Goal: Browse casually

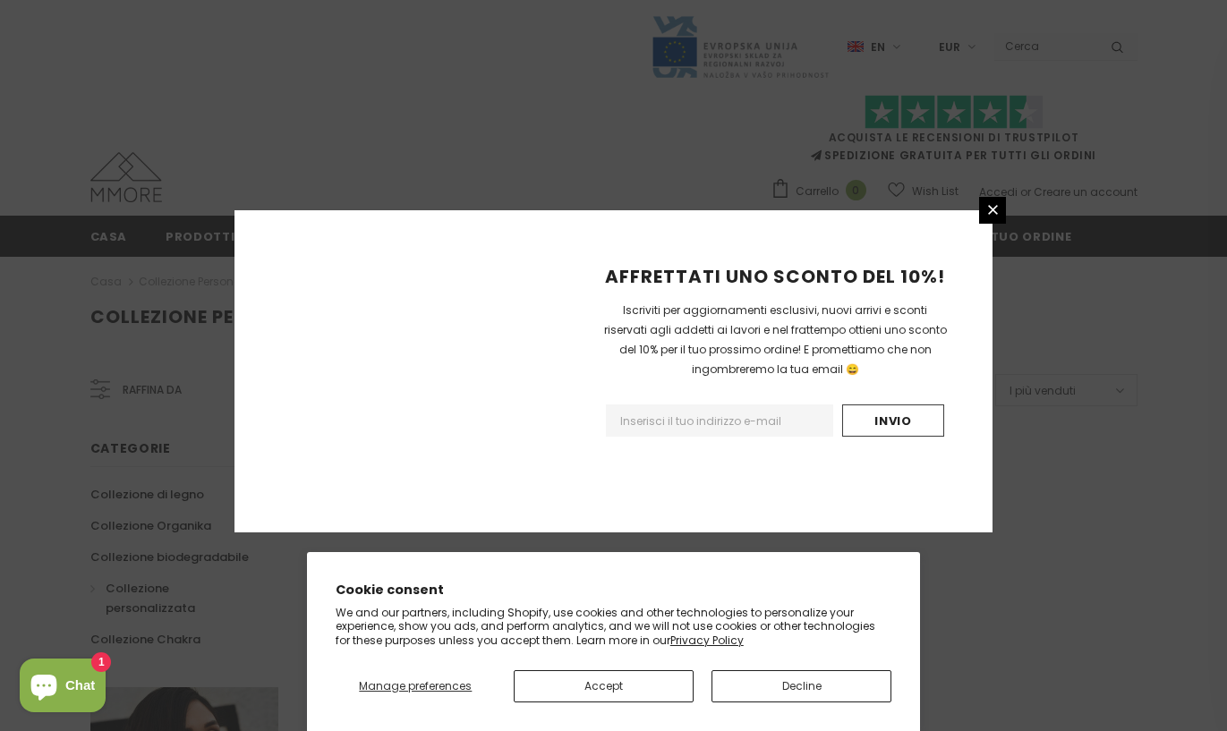
scroll to position [1103, 0]
